Goal: Task Accomplishment & Management: Use online tool/utility

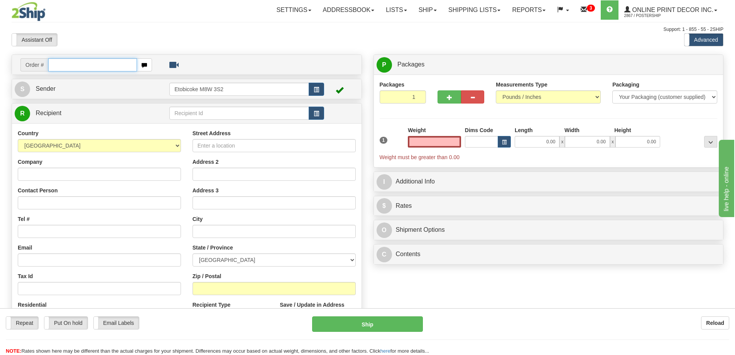
drag, startPoint x: 99, startPoint y: 64, endPoint x: 98, endPoint y: 59, distance: 4.9
click at [98, 59] on input "text" at bounding box center [92, 64] width 89 height 13
type input "ca-424082"
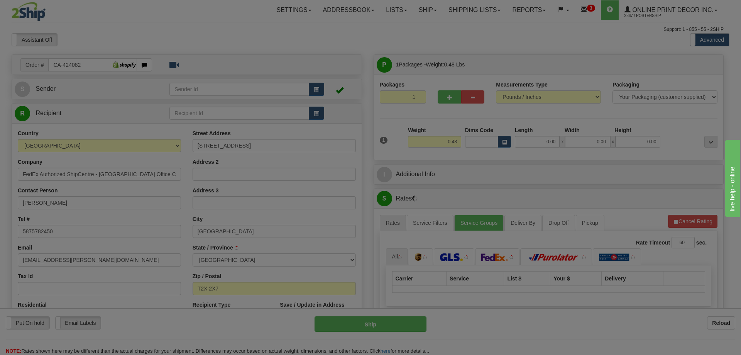
type input "[GEOGRAPHIC_DATA]"
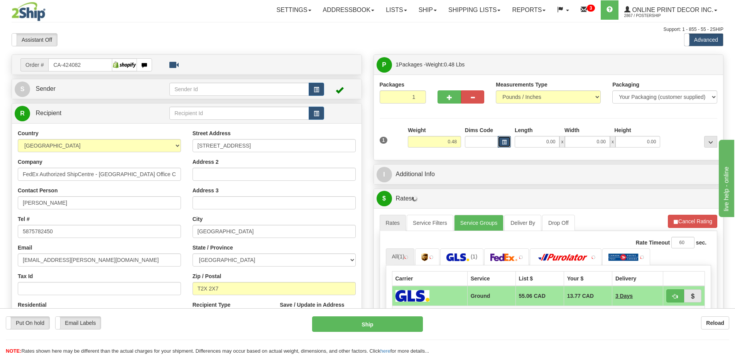
click at [508, 142] on button "button" at bounding box center [504, 142] width 13 height 12
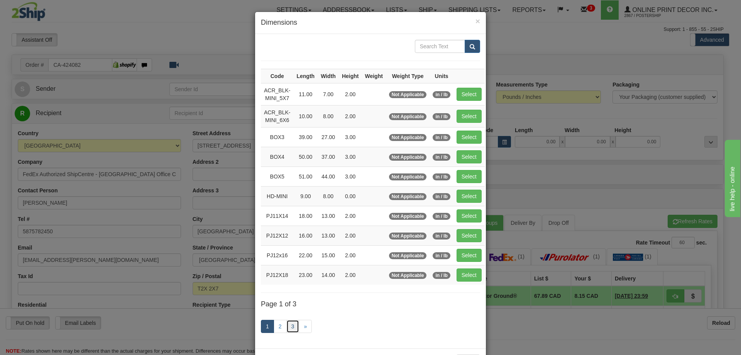
click at [289, 328] on link "3" at bounding box center [292, 326] width 13 height 13
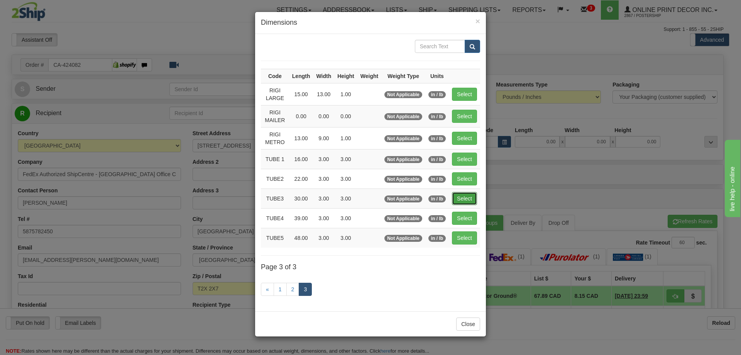
click at [471, 194] on button "Select" at bounding box center [464, 198] width 25 height 13
type input "TUBE3"
type input "30.00"
type input "3.00"
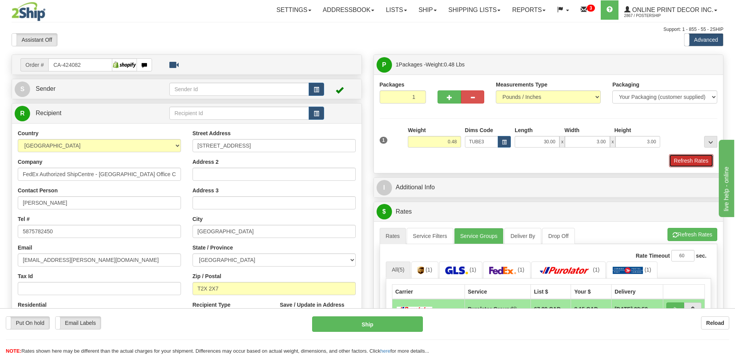
click at [687, 158] on button "Refresh Rates" at bounding box center [691, 160] width 44 height 13
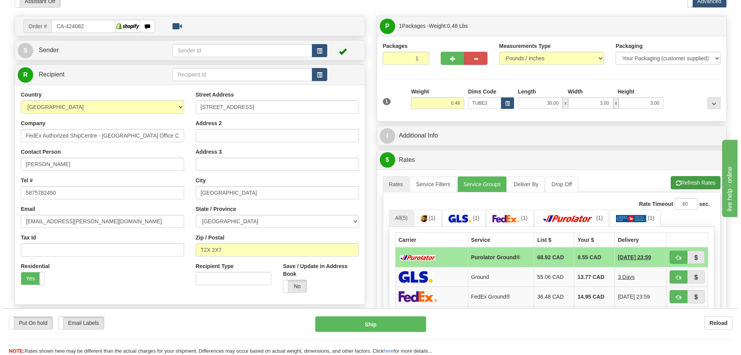
scroll to position [77, 0]
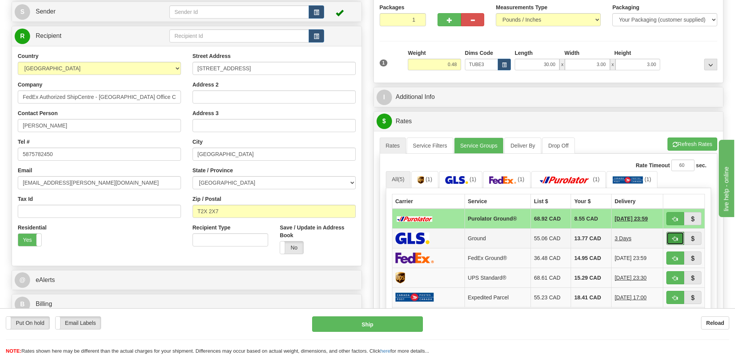
click at [671, 238] on button "button" at bounding box center [676, 238] width 18 height 13
type input "1"
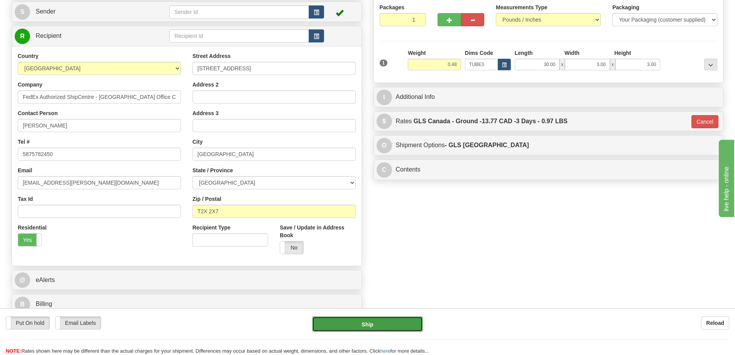
click at [377, 328] on button "Ship" at bounding box center [367, 323] width 111 height 15
